Goal: Find specific page/section: Find specific page/section

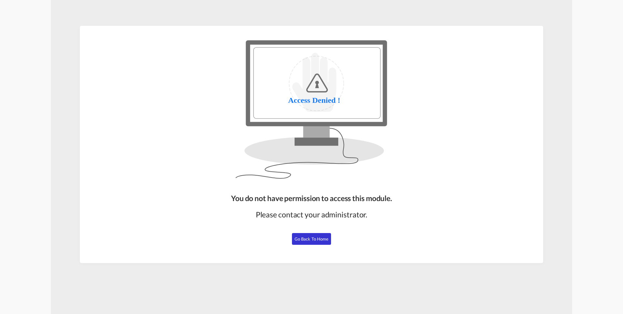
click at [318, 240] on span "Go Back to Home" at bounding box center [312, 238] width 34 height 5
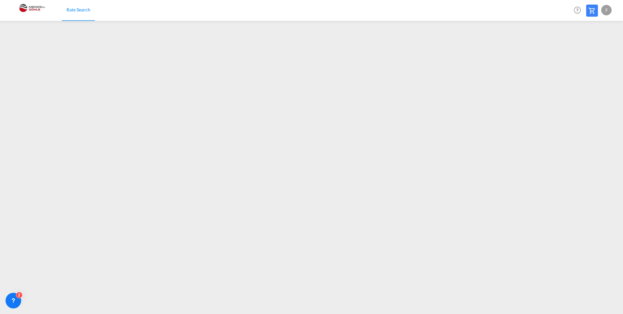
click at [39, 6] on img at bounding box center [32, 10] width 44 height 15
click at [28, 7] on img at bounding box center [32, 10] width 44 height 15
click at [25, 7] on img at bounding box center [32, 10] width 44 height 15
